Goal: Communication & Community: Answer question/provide support

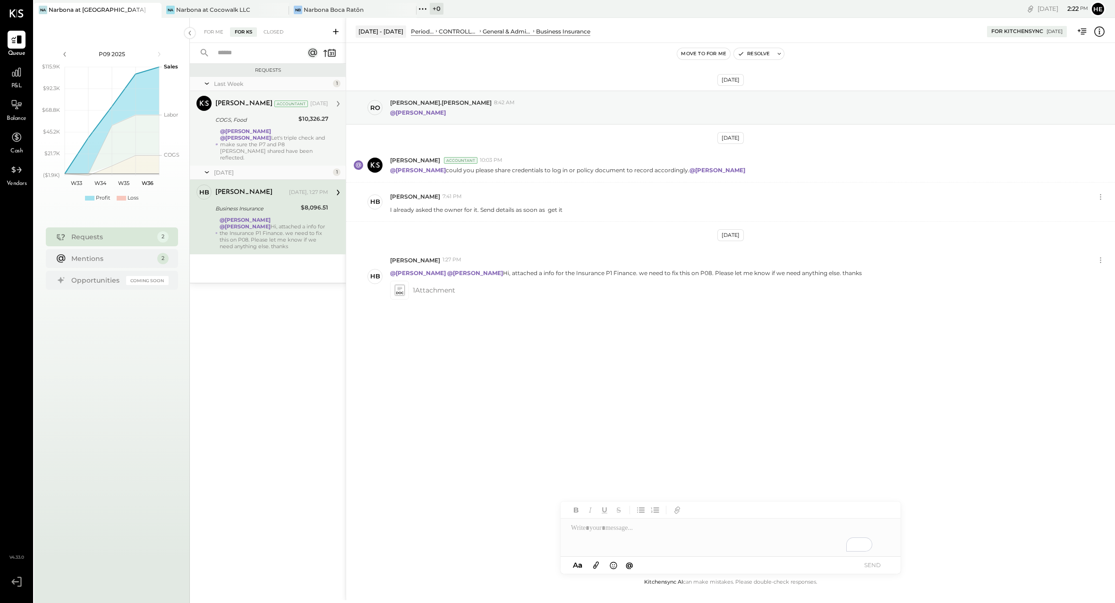
click at [279, 127] on div "[PERSON_NAME] Accountant [DATE] COGS, Food $10,326.27 @[PERSON_NAME] @[PERSON_N…" at bounding box center [271, 128] width 113 height 65
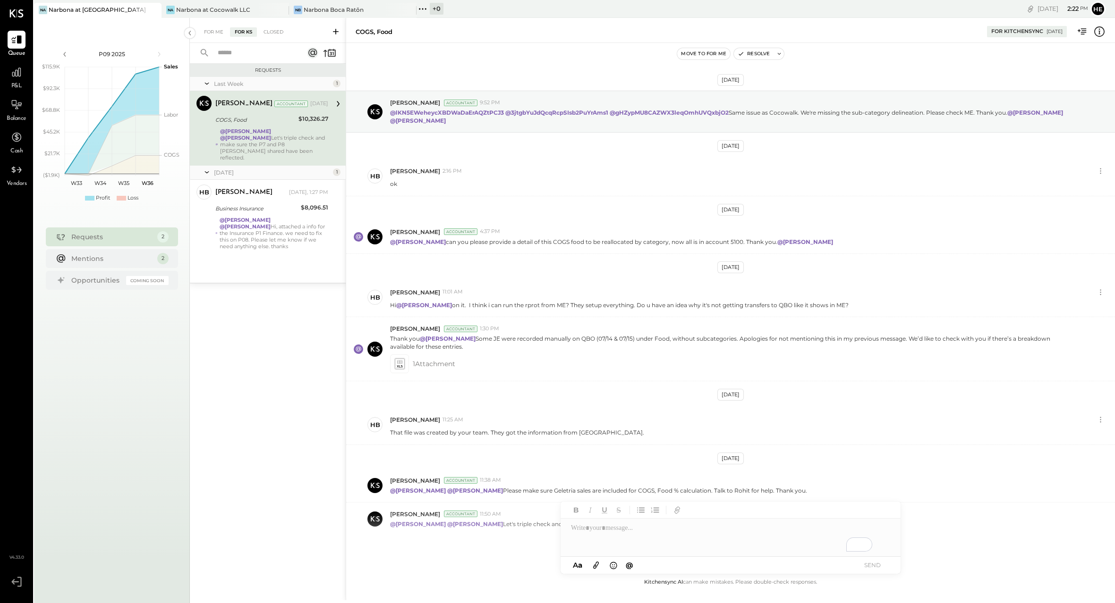
scroll to position [30, 0]
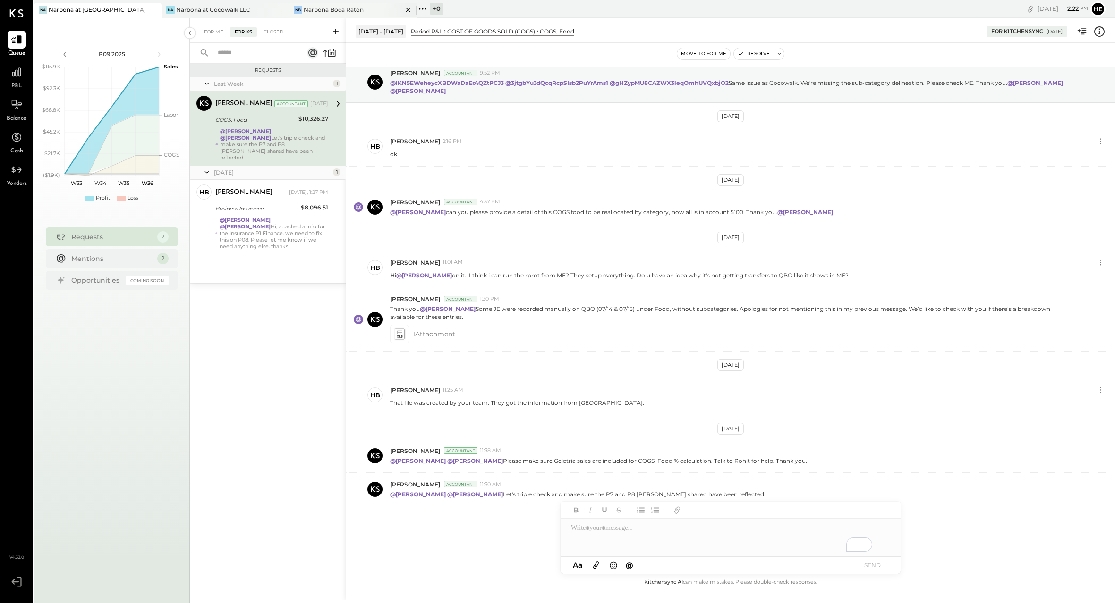
click at [351, 5] on div "[PERSON_NAME] Boca Ratōn" at bounding box center [352, 10] width 127 height 15
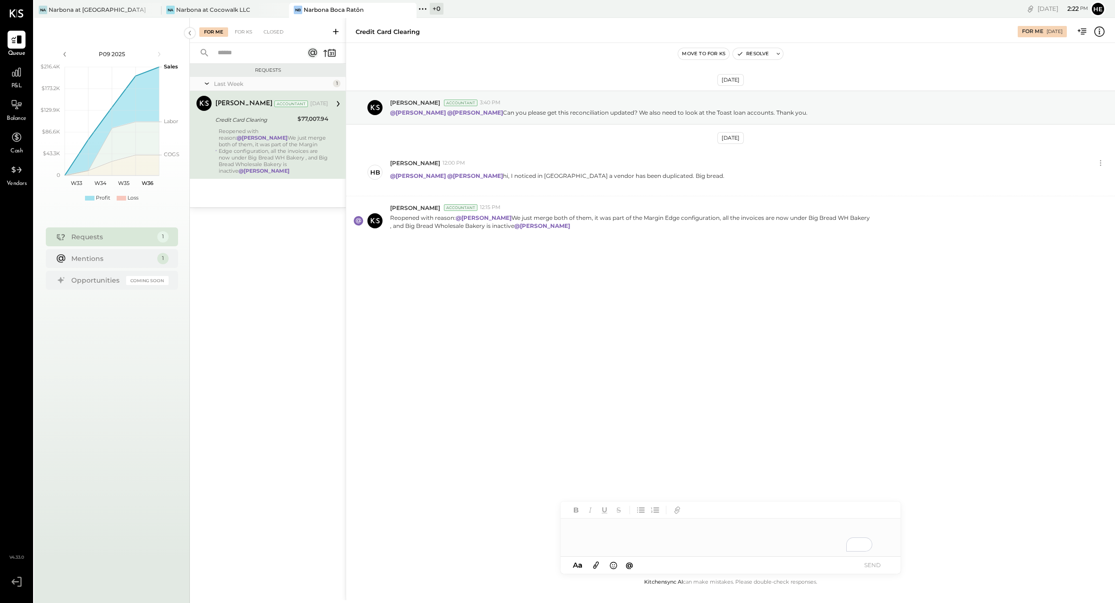
click at [627, 565] on span "@" at bounding box center [630, 565] width 8 height 9
type input "*"
type input "***"
click at [678, 515] on span "[PERSON_NAME]" at bounding box center [651, 517] width 74 height 9
click at [865, 564] on button "SEND" at bounding box center [872, 565] width 38 height 13
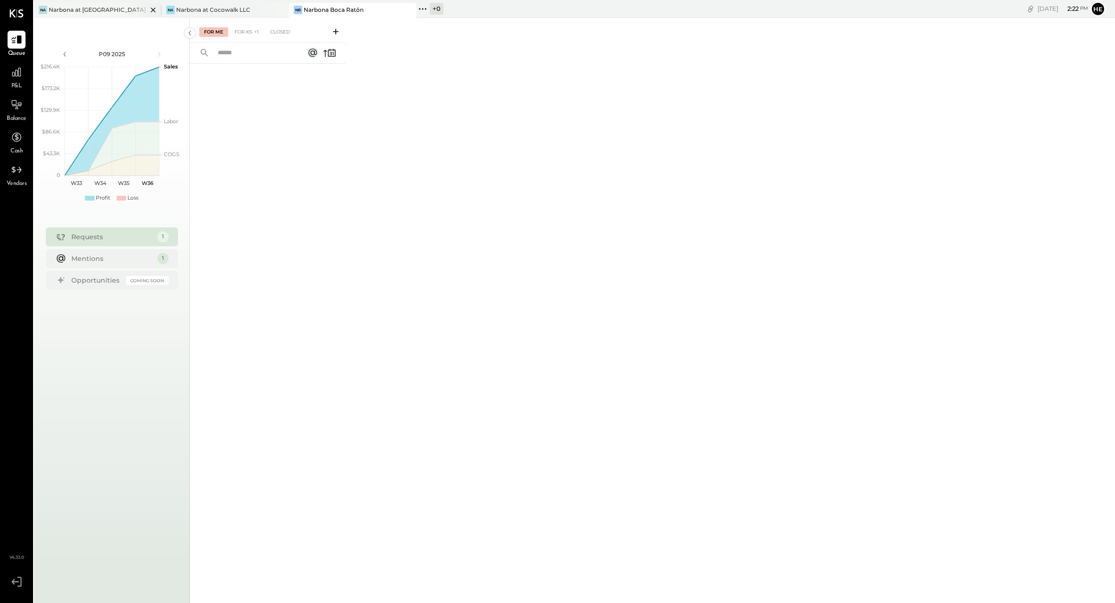
click at [82, 9] on div "Narbona at [GEOGRAPHIC_DATA] LLC" at bounding box center [98, 10] width 99 height 8
